Goal: Use online tool/utility: Utilize a website feature to perform a specific function

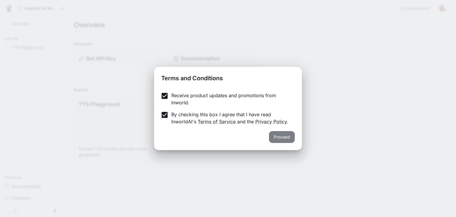
click at [285, 138] on button "Proceed" at bounding box center [282, 137] width 26 height 12
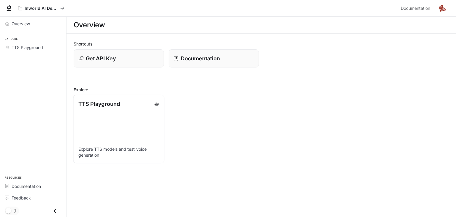
click at [128, 105] on div "TTS Playground" at bounding box center [118, 104] width 81 height 8
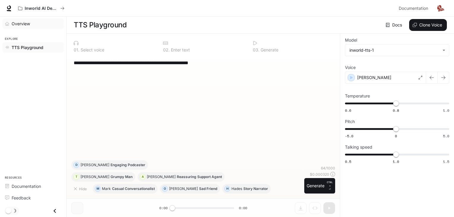
click at [32, 20] on div "Overview" at bounding box center [37, 23] width 50 height 6
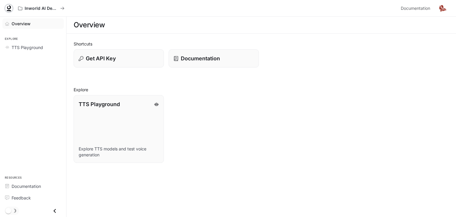
click at [9, 9] on icon at bounding box center [9, 7] width 4 height 4
click at [443, 7] on img "button" at bounding box center [443, 8] width 8 height 8
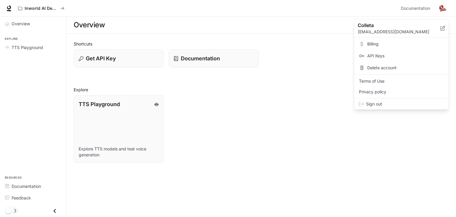
click at [55, 211] on div at bounding box center [228, 108] width 456 height 217
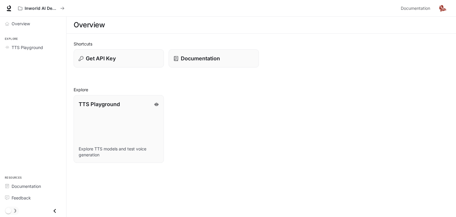
click at [53, 211] on icon "Close drawer" at bounding box center [55, 211] width 8 height 8
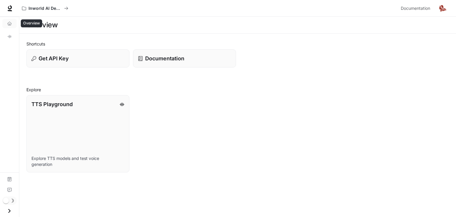
click at [7, 22] on link "Overview" at bounding box center [9, 24] width 14 height 10
click at [7, 23] on link "Overview" at bounding box center [9, 24] width 14 height 10
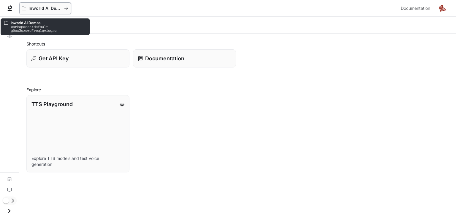
click at [23, 7] on icon "All workspaces" at bounding box center [24, 9] width 4 height 4
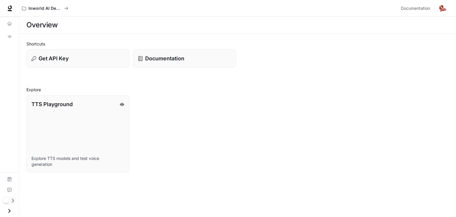
click at [11, 207] on icon "Open drawer" at bounding box center [9, 211] width 8 height 8
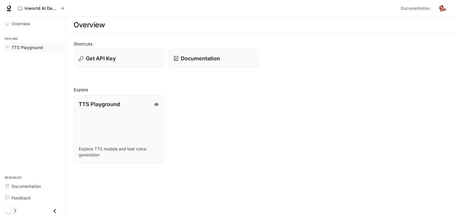
click at [25, 45] on span "TTS Playground" at bounding box center [27, 47] width 31 height 6
click at [120, 61] on div "Get API Key" at bounding box center [118, 58] width 81 height 8
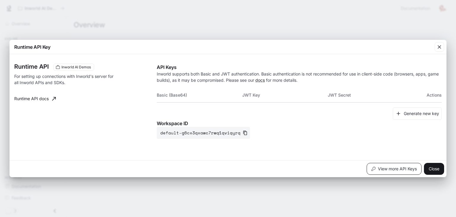
click at [388, 167] on button "View more API Keys" at bounding box center [394, 169] width 55 height 12
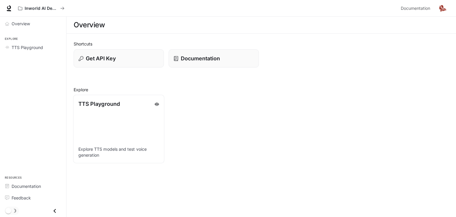
click at [118, 146] on p "Explore TTS models and test voice generation" at bounding box center [118, 152] width 81 height 12
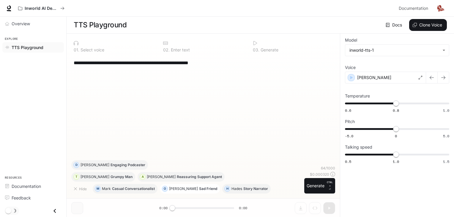
click at [177, 184] on button "O Olivia Sad Friend" at bounding box center [190, 189] width 60 height 10
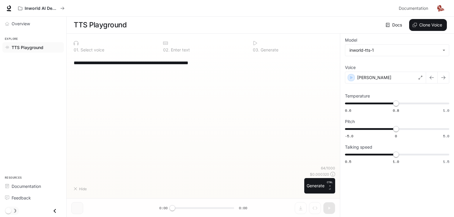
type textarea "**********"
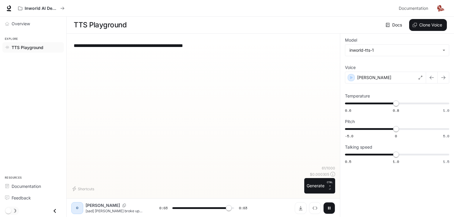
type input "*"
drag, startPoint x: 211, startPoint y: 49, endPoint x: 81, endPoint y: 46, distance: 129.5
click at [81, 46] on div "**********" at bounding box center [203, 45] width 259 height 14
click at [81, 46] on textarea "**********" at bounding box center [203, 45] width 259 height 7
drag, startPoint x: 83, startPoint y: 47, endPoint x: 76, endPoint y: 44, distance: 7.9
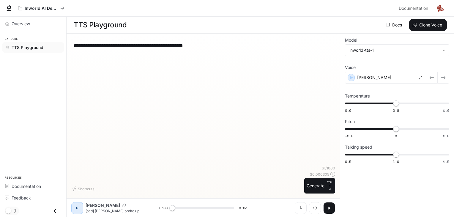
click at [76, 44] on textarea "**********" at bounding box center [203, 45] width 259 height 7
type textarea "**********"
click at [139, 145] on div "**********" at bounding box center [203, 101] width 264 height 127
click at [330, 207] on icon "button" at bounding box center [329, 208] width 5 height 5
click at [78, 212] on div "O" at bounding box center [77, 208] width 12 height 12
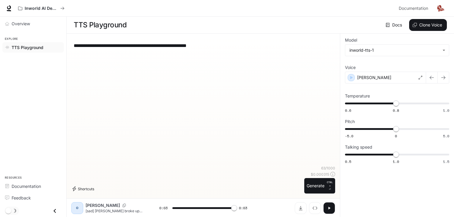
type input "*"
click at [80, 191] on button "Shortcuts" at bounding box center [83, 189] width 25 height 10
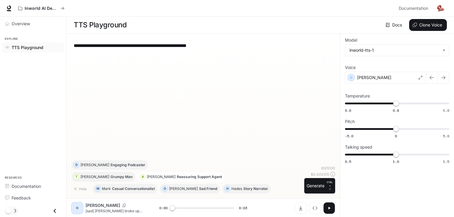
click at [147, 175] on p "[PERSON_NAME]" at bounding box center [161, 177] width 29 height 4
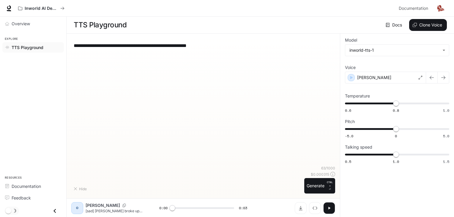
type textarea "**********"
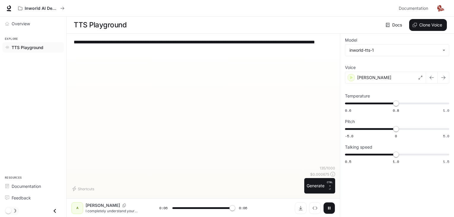
type input "*"
click at [19, 24] on span "Overview" at bounding box center [21, 23] width 18 height 6
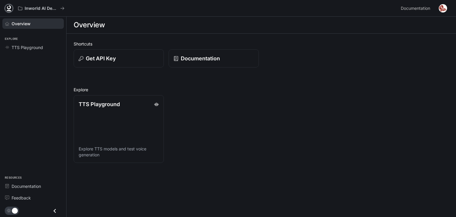
click at [5, 6] on link at bounding box center [9, 8] width 8 height 8
click at [442, 11] on img "button" at bounding box center [443, 8] width 8 height 8
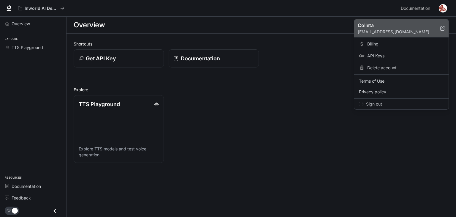
click at [441, 27] on icon at bounding box center [442, 28] width 5 height 5
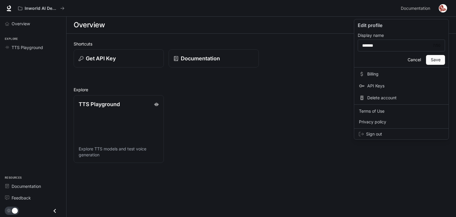
click at [8, 22] on div at bounding box center [228, 108] width 456 height 217
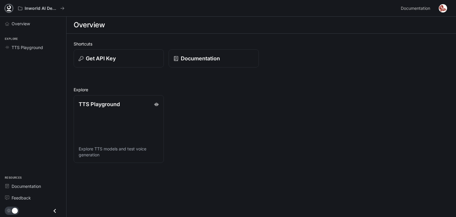
click at [7, 8] on icon at bounding box center [9, 7] width 4 height 4
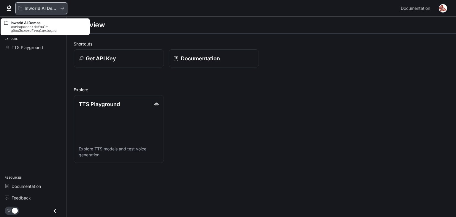
click at [27, 9] on p "Inworld AI Demos" at bounding box center [41, 8] width 33 height 5
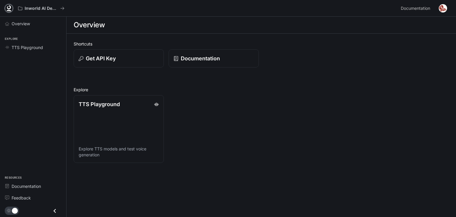
click at [8, 6] on icon at bounding box center [9, 8] width 6 height 6
